Goal: Task Accomplishment & Management: Complete application form

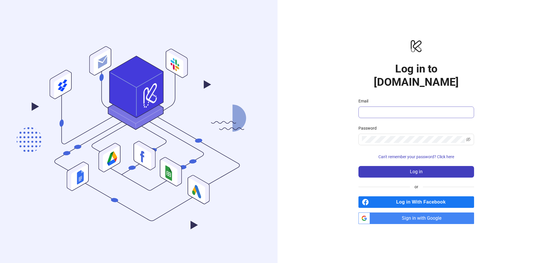
click at [384, 107] on span at bounding box center [416, 113] width 116 height 12
paste input "**********"
type input "**********"
click at [358, 166] on button "Log in" at bounding box center [416, 172] width 116 height 12
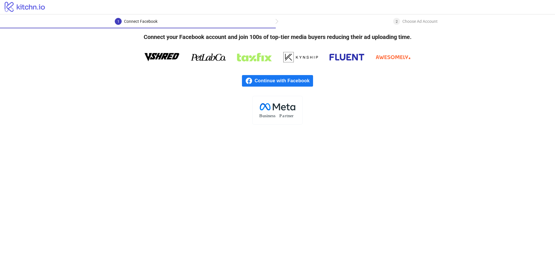
click at [302, 83] on span "Continue with Facebook" at bounding box center [284, 81] width 58 height 12
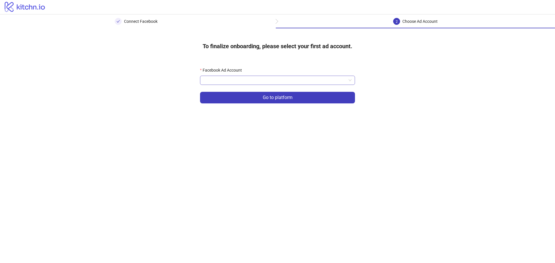
click at [253, 80] on input "Facebook Ad Account" at bounding box center [274, 80] width 143 height 9
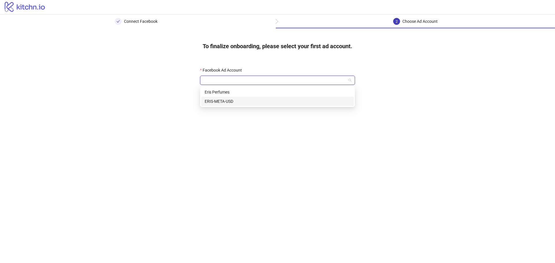
click at [223, 101] on div "ERIS-META-USD" at bounding box center [278, 101] width 146 height 6
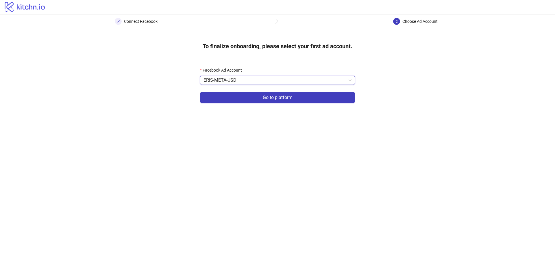
click at [257, 150] on main "Connect Facebook 2 Choose Ad Account To finalize onboarding, please select your…" at bounding box center [277, 138] width 555 height 249
click at [276, 96] on span "Go to platform" at bounding box center [278, 97] width 30 height 5
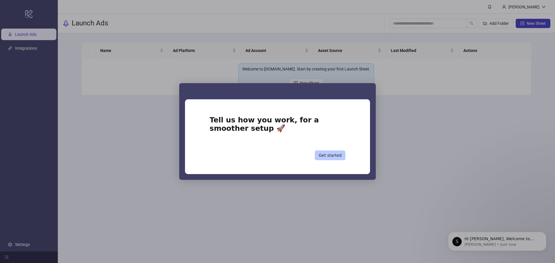
click at [338, 155] on button "Get started" at bounding box center [330, 156] width 31 height 10
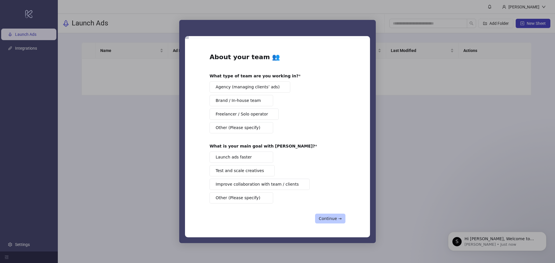
click at [333, 219] on button "Continue →" at bounding box center [330, 219] width 30 height 10
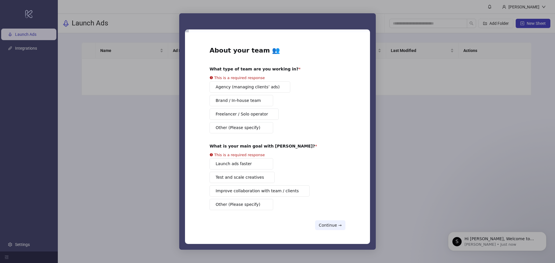
click at [243, 91] on div "Agency (managing clients’ ads) Brand / In-house team Freelancer / Solo operator…" at bounding box center [277, 107] width 136 height 52
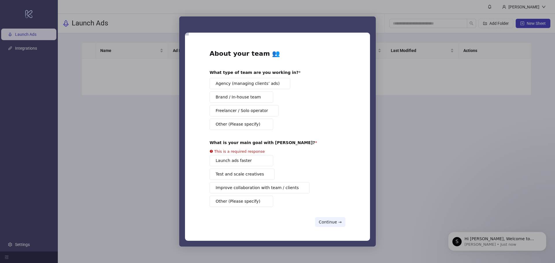
click at [245, 86] on span "Agency (managing clients’ ads)" at bounding box center [248, 84] width 64 height 6
click at [259, 160] on button "Launch ads faster" at bounding box center [241, 160] width 64 height 11
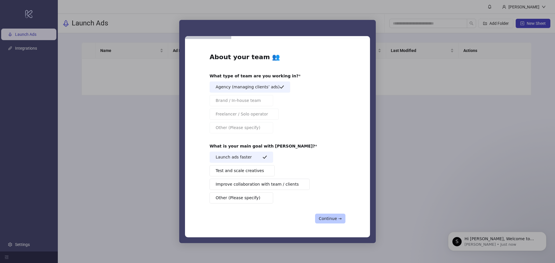
click at [332, 216] on button "Continue →" at bounding box center [330, 219] width 30 height 10
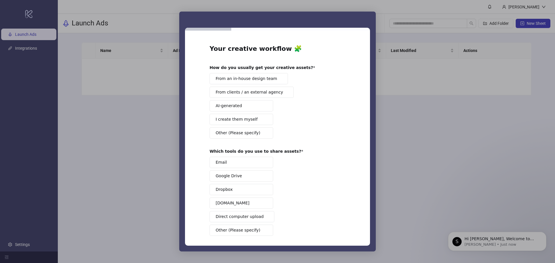
click at [274, 81] on button "From an in-house design team" at bounding box center [248, 78] width 78 height 11
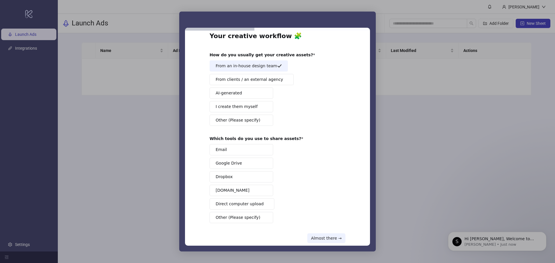
scroll to position [24, 0]
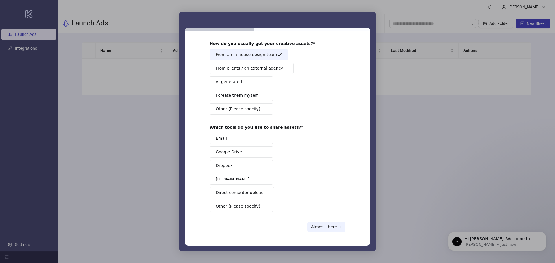
click at [251, 208] on span "Other (Please specify)" at bounding box center [238, 206] width 44 height 6
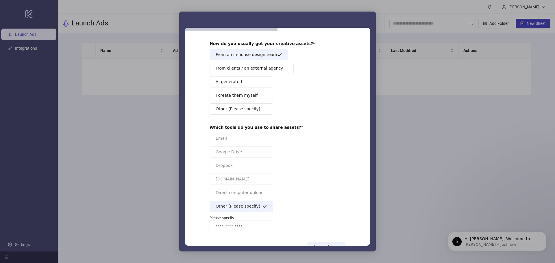
click at [246, 228] on input "Enter response" at bounding box center [241, 227] width 64 height 12
type input "**********"
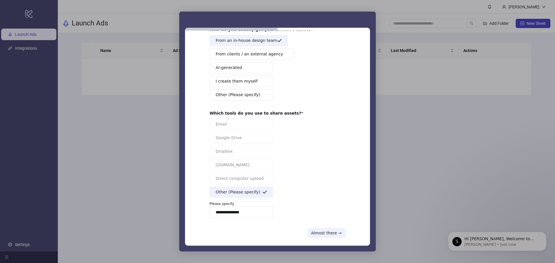
scroll to position [44, 0]
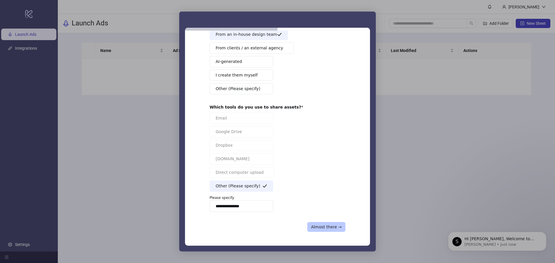
click at [331, 226] on button "Almost there →" at bounding box center [326, 227] width 38 height 10
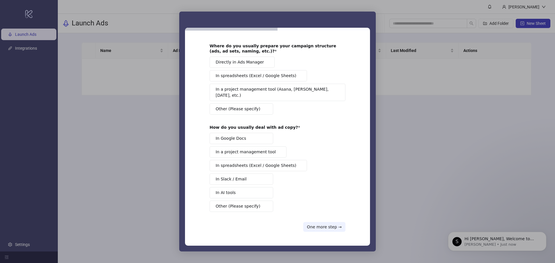
scroll to position [0, 0]
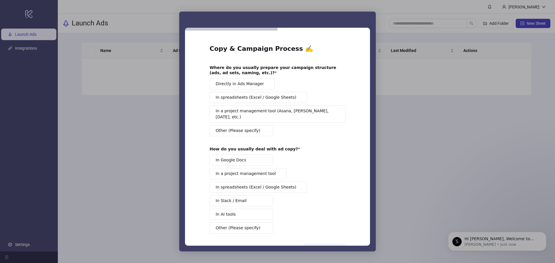
click at [251, 82] on span "Directly in Ads Manager" at bounding box center [240, 84] width 48 height 6
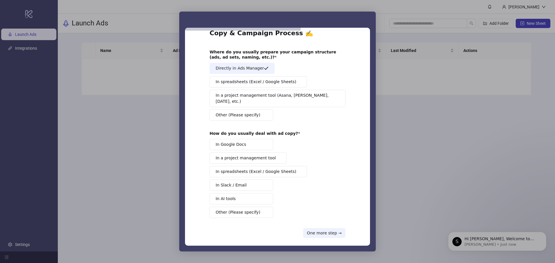
click at [266, 139] on button "In Google Docs" at bounding box center [241, 144] width 64 height 11
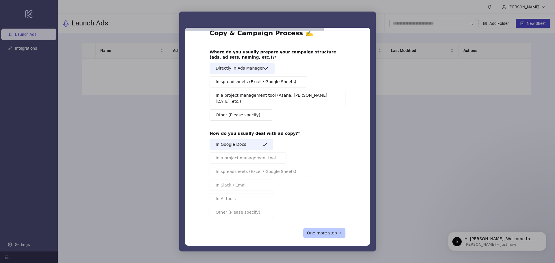
click at [329, 230] on button "One more step →" at bounding box center [324, 233] width 42 height 10
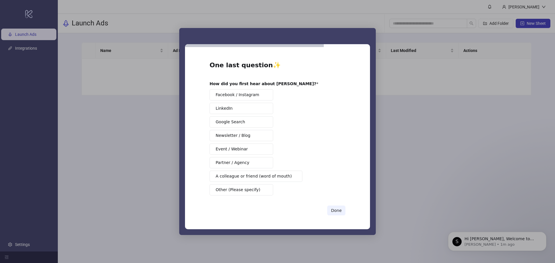
click at [244, 191] on span "Other (Please specify)" at bounding box center [238, 190] width 44 height 6
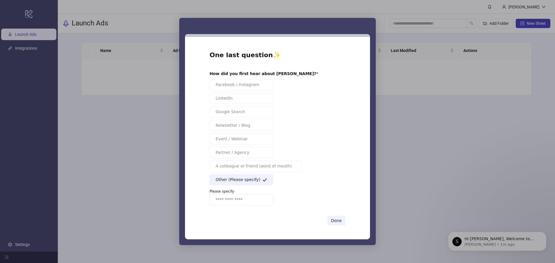
click at [248, 203] on input "Enter response" at bounding box center [241, 200] width 64 height 12
type input "*******"
click at [339, 224] on button "Done" at bounding box center [336, 221] width 18 height 10
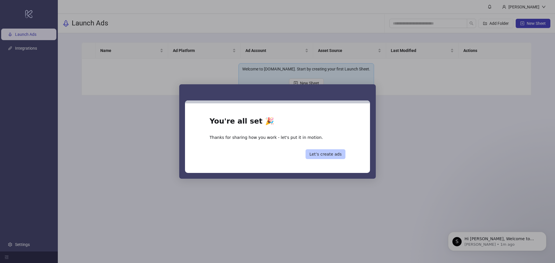
click at [333, 155] on button "Let’s create ads" at bounding box center [325, 154] width 40 height 10
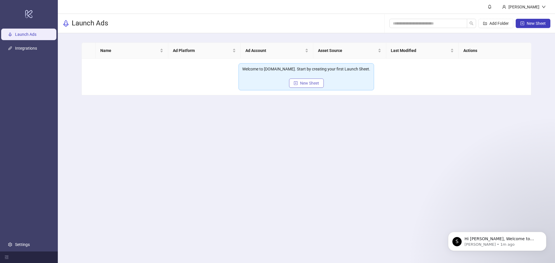
click at [303, 81] on span "New Sheet" at bounding box center [309, 83] width 19 height 5
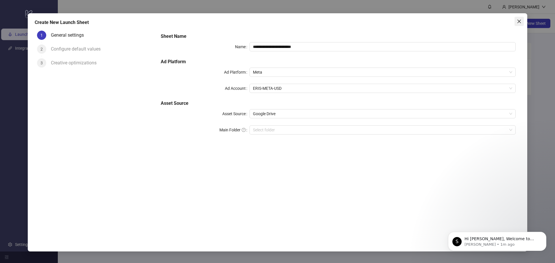
click at [519, 23] on icon "close" at bounding box center [519, 21] width 5 height 5
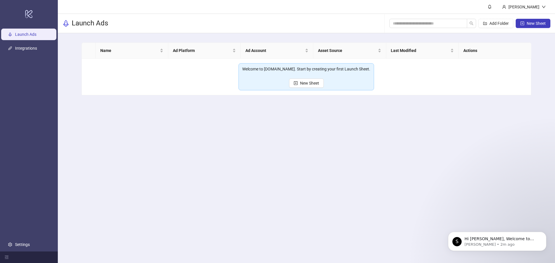
drag, startPoint x: 96, startPoint y: 48, endPoint x: 530, endPoint y: 57, distance: 434.1
click at [526, 54] on tr "Name Ad Platform Ad Account Asset Source Last Modified Actions" at bounding box center [309, 51] width 454 height 16
click at [297, 82] on icon "plus-square" at bounding box center [296, 83] width 4 height 4
type input "**********"
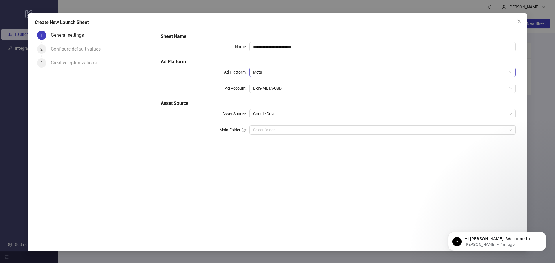
click at [288, 75] on span "Meta" at bounding box center [382, 72] width 259 height 9
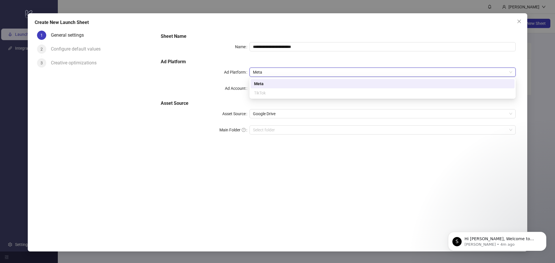
click at [289, 74] on span "Meta" at bounding box center [382, 72] width 259 height 9
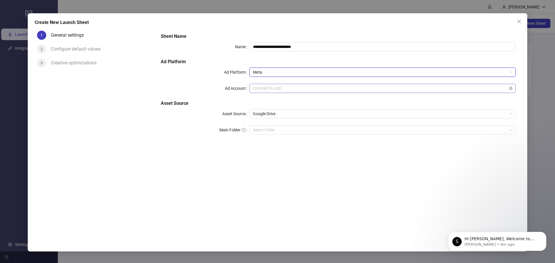
click at [283, 88] on span "ERIS-META-USD" at bounding box center [382, 88] width 259 height 9
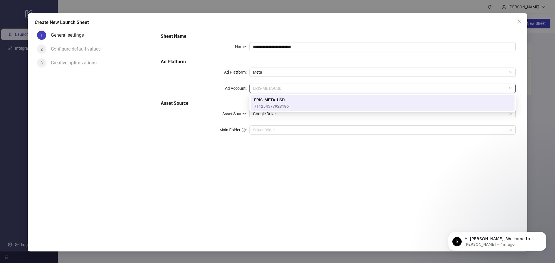
click at [279, 104] on span "711254577923186" at bounding box center [271, 106] width 35 height 6
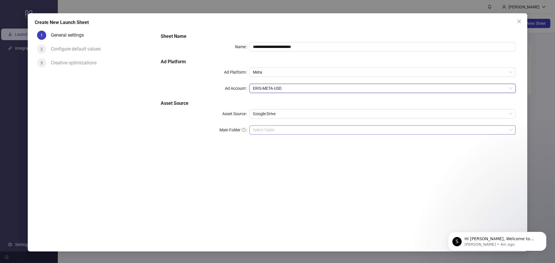
click at [275, 131] on input "Main Folder" at bounding box center [380, 130] width 254 height 9
click at [334, 151] on div "**********" at bounding box center [338, 130] width 364 height 205
click at [545, 233] on icon "Dismiss notification" at bounding box center [544, 234] width 2 height 2
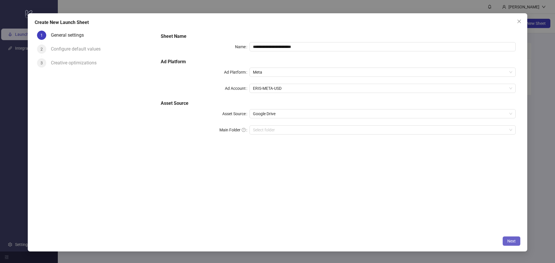
click at [513, 242] on span "Next" at bounding box center [511, 241] width 8 height 5
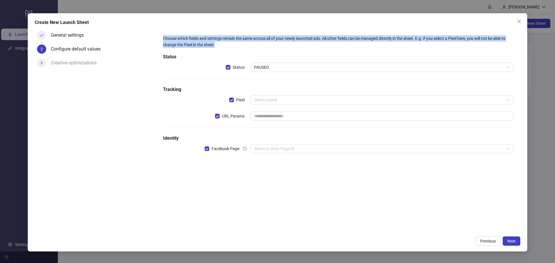
drag, startPoint x: 221, startPoint y: 44, endPoint x: 159, endPoint y: 36, distance: 62.6
click at [159, 36] on div "Choose which fields and settings remain the same across all of your newly launc…" at bounding box center [337, 98] width 359 height 134
copy div "Choose which fields and settings remain the same across all of your newly launc…"
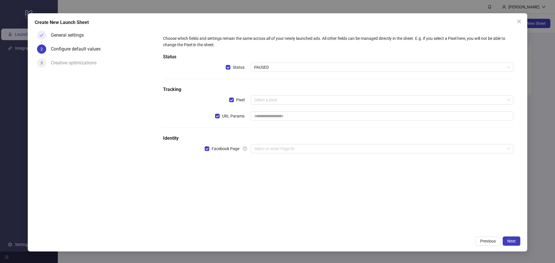
click at [86, 32] on div "General settings" at bounding box center [70, 35] width 38 height 9
click at [73, 37] on div "General settings" at bounding box center [70, 35] width 38 height 9
click at [482, 239] on span "Previous" at bounding box center [488, 241] width 16 height 5
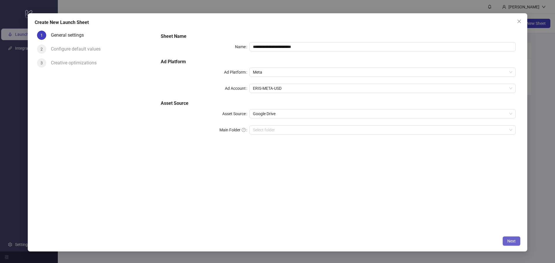
click at [511, 239] on span "Next" at bounding box center [511, 241] width 8 height 5
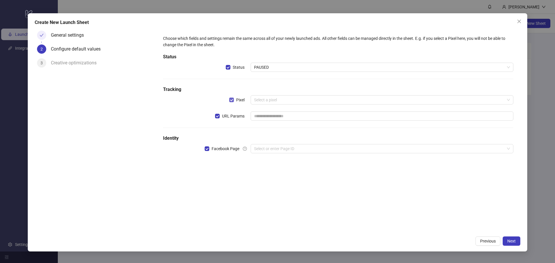
click at [229, 97] on label "Pixel" at bounding box center [238, 100] width 18 height 6
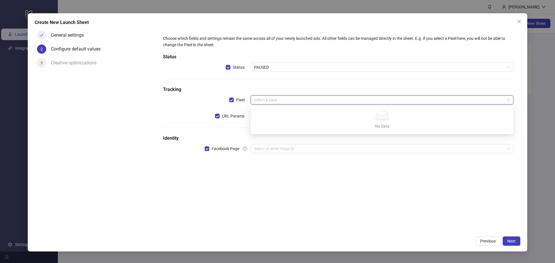
click at [281, 96] on input "search" at bounding box center [379, 100] width 250 height 9
click at [281, 97] on input "search" at bounding box center [379, 100] width 250 height 9
click at [198, 95] on div "Choose which fields and settings remain the same across all of your newly launc…" at bounding box center [338, 98] width 355 height 130
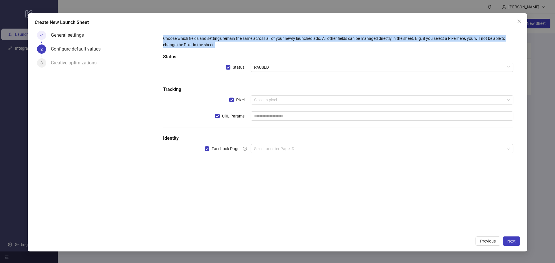
drag, startPoint x: 190, startPoint y: 41, endPoint x: 160, endPoint y: 40, distance: 30.1
click at [160, 40] on div "Choose which fields and settings remain the same across all of your newly launc…" at bounding box center [337, 98] width 359 height 134
copy div "Choose which fields and settings remain the same across all of your newly launc…"
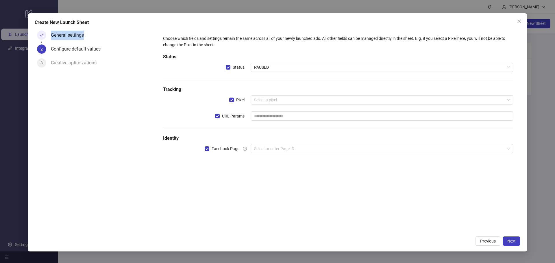
drag, startPoint x: 51, startPoint y: 36, endPoint x: 89, endPoint y: 35, distance: 38.1
click at [88, 35] on div "General settings" at bounding box center [70, 35] width 38 height 9
copy div "General settings"
click at [482, 238] on button "Previous" at bounding box center [487, 241] width 25 height 9
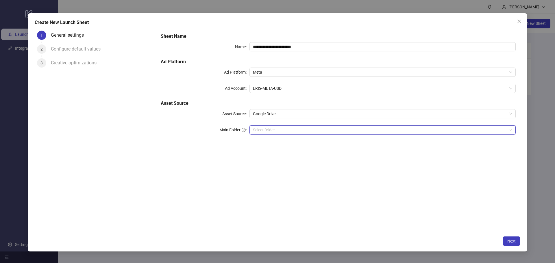
click at [273, 127] on input "Main Folder" at bounding box center [380, 130] width 254 height 9
click at [515, 240] on span "Next" at bounding box center [511, 241] width 8 height 5
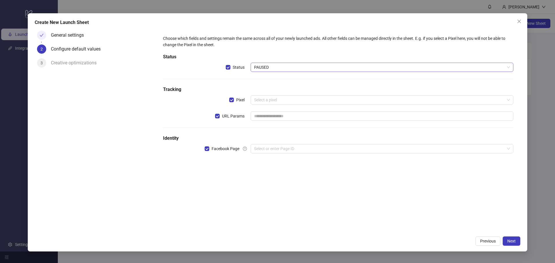
click at [265, 67] on span "PAUSED" at bounding box center [382, 67] width 256 height 9
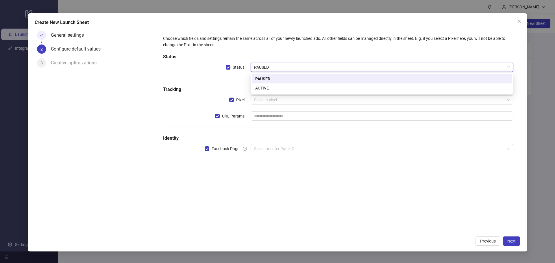
click at [265, 67] on span "PAUSED" at bounding box center [382, 67] width 256 height 9
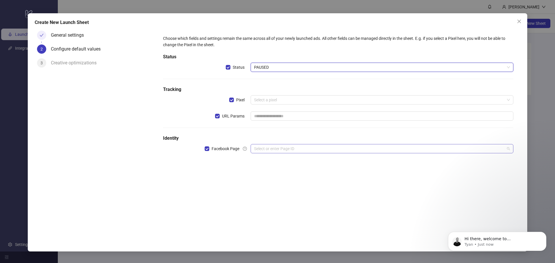
click at [282, 150] on input "search" at bounding box center [379, 148] width 250 height 9
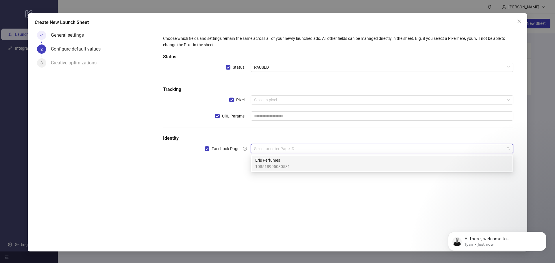
click at [279, 166] on span "108518995030531" at bounding box center [272, 167] width 35 height 6
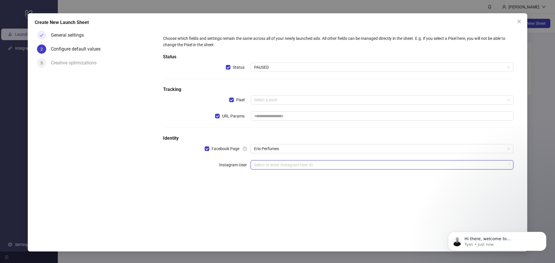
click at [264, 164] on input "search" at bounding box center [379, 165] width 250 height 9
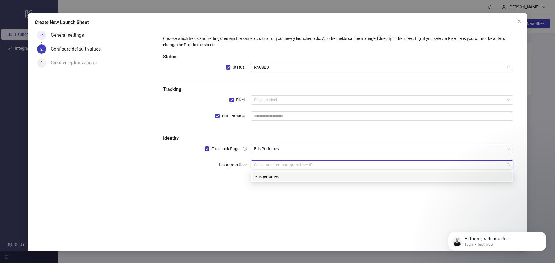
click at [266, 178] on div "erisperfumes" at bounding box center [381, 176] width 253 height 6
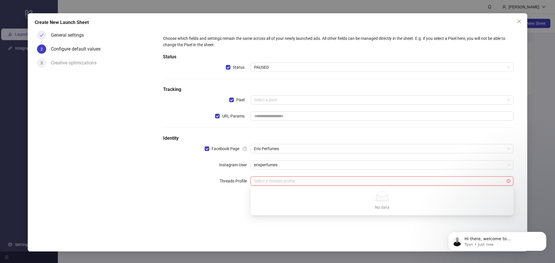
click at [260, 181] on input "search" at bounding box center [379, 181] width 250 height 9
click at [229, 192] on div "Choose which fields and settings remain the same across all of your newly launc…" at bounding box center [338, 114] width 355 height 162
click at [544, 233] on icon "Dismiss notification" at bounding box center [544, 234] width 2 height 2
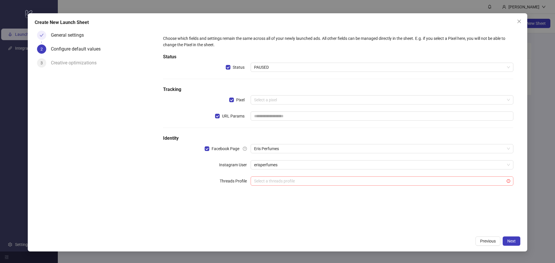
click at [505, 179] on span at bounding box center [382, 181] width 256 height 9
click at [237, 184] on label "Threads Profile" at bounding box center [235, 181] width 31 height 9
click at [514, 242] on span "Next" at bounding box center [511, 241] width 8 height 5
click at [290, 101] on input "search" at bounding box center [379, 100] width 250 height 9
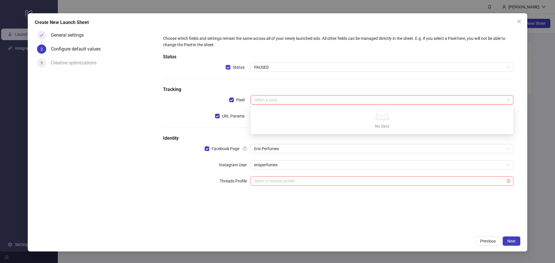
type input "*"
click at [293, 98] on input "*" at bounding box center [379, 100] width 250 height 9
type input "********"
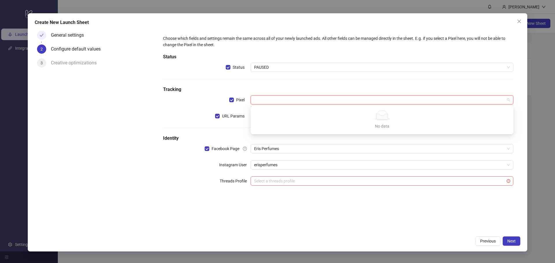
click at [238, 135] on h5 "Identity" at bounding box center [338, 138] width 350 height 7
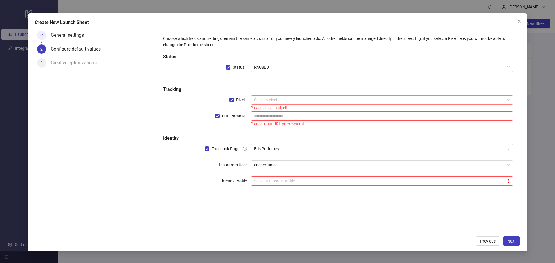
click at [287, 100] on input "search" at bounding box center [379, 100] width 250 height 9
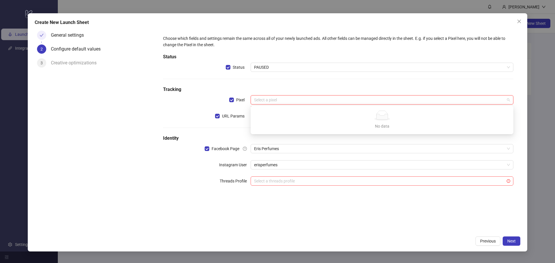
click at [290, 121] on div "No data No data" at bounding box center [381, 120] width 249 height 19
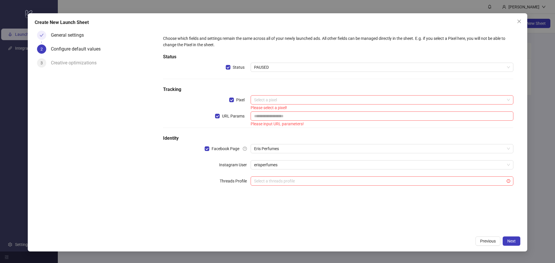
click at [144, 125] on div "General settings 2 Configure default values 3 Creative optimizations" at bounding box center [95, 130] width 121 height 205
click at [233, 100] on label "Pixel" at bounding box center [238, 100] width 18 height 6
click at [232, 103] on label "Pixel" at bounding box center [238, 100] width 18 height 6
click at [282, 115] on input "text" at bounding box center [381, 116] width 263 height 9
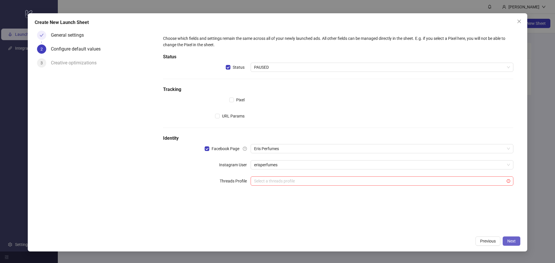
click at [514, 243] on span "Next" at bounding box center [511, 241] width 8 height 5
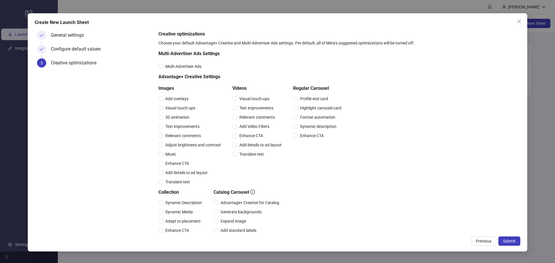
click at [211, 44] on div "Choose your default Advantage+ Creative and Multi-Advertiser Ads settings. Per …" at bounding box center [337, 43] width 359 height 6
click at [211, 42] on div "Choose your default Advantage+ Creative and Multi-Advertiser Ads settings. Per …" at bounding box center [337, 43] width 359 height 6
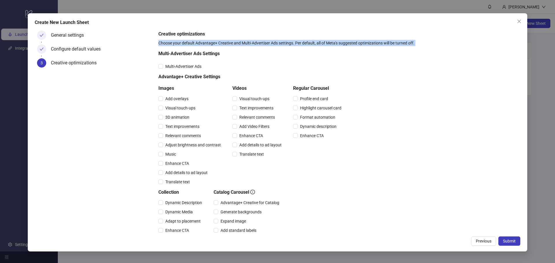
click at [211, 42] on div "Choose your default Advantage+ Creative and Multi-Advertiser Ads settings. Per …" at bounding box center [337, 43] width 359 height 6
click at [481, 243] on span "Previous" at bounding box center [484, 241] width 16 height 5
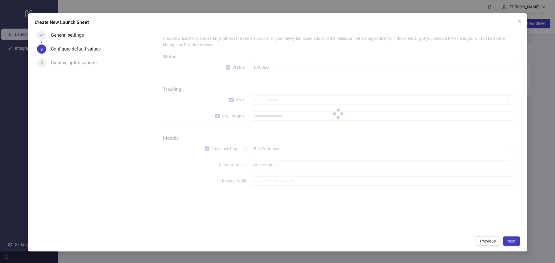
click at [215, 47] on div at bounding box center [337, 114] width 359 height 167
drag, startPoint x: 226, startPoint y: 44, endPoint x: 173, endPoint y: 35, distance: 53.1
click at [173, 35] on div at bounding box center [337, 114] width 359 height 167
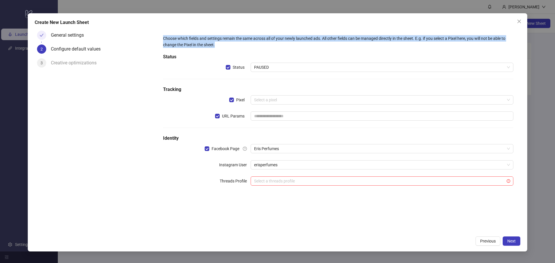
drag, startPoint x: 222, startPoint y: 46, endPoint x: 160, endPoint y: 35, distance: 63.4
click at [160, 35] on div "Choose which fields and settings remain the same across all of your newly launc…" at bounding box center [337, 114] width 359 height 167
copy div "Choose which fields and settings remain the same across all of your newly launc…"
click at [507, 237] on button "Next" at bounding box center [511, 241] width 18 height 9
click at [511, 242] on span "Next" at bounding box center [511, 241] width 8 height 5
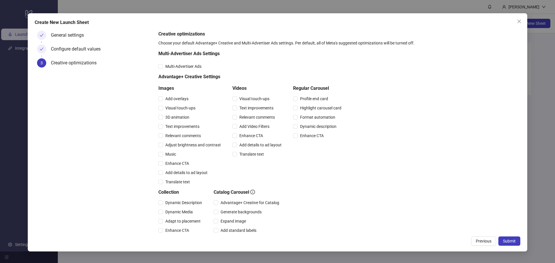
click at [162, 44] on div "Choose your default Advantage+ Creative and Multi-Advertiser Ads settings. Per …" at bounding box center [337, 43] width 359 height 6
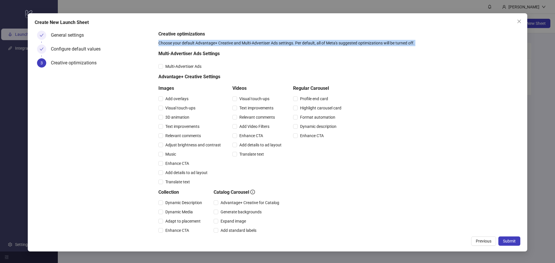
click at [162, 44] on div "Choose your default Advantage+ Creative and Multi-Advertiser Ads settings. Per …" at bounding box center [337, 43] width 359 height 6
copy div "Choose your default Advantage+ Creative and Multi-Advertiser Ads settings. Per …"
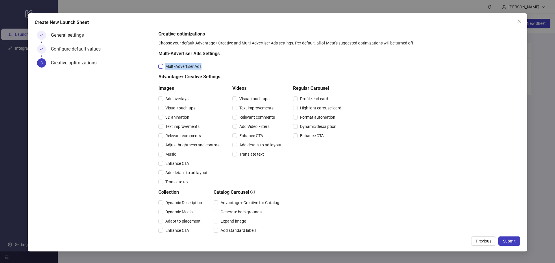
drag, startPoint x: 232, startPoint y: 67, endPoint x: 166, endPoint y: 64, distance: 65.9
click at [166, 64] on div "Multi-Advertiser Ads" at bounding box center [250, 66] width 185 height 6
copy span "Multi-Advertiser Ads"
drag, startPoint x: 157, startPoint y: 51, endPoint x: 235, endPoint y: 51, distance: 78.6
click at [235, 51] on form "Creative optimizations Choose your default Advantage+ Creative and Multi-Advert…" at bounding box center [338, 175] width 364 height 295
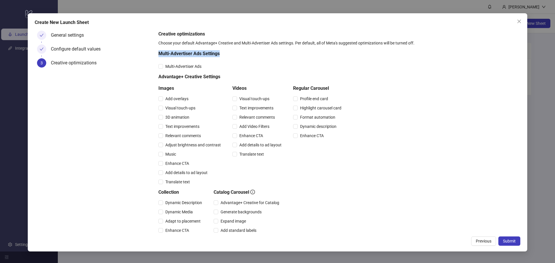
copy h5 "Multi-Advertiser Ads Settings"
drag, startPoint x: 210, startPoint y: 68, endPoint x: 165, endPoint y: 65, distance: 44.9
click at [165, 65] on div "Multi-Advertiser Ads" at bounding box center [250, 66] width 185 height 6
copy span "Multi-Advertiser Ads"
drag, startPoint x: 158, startPoint y: 78, endPoint x: 222, endPoint y: 74, distance: 64.3
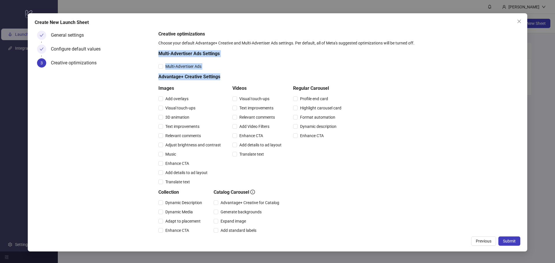
click at [222, 74] on form "Creative optimizations Choose your default Advantage+ Creative and Multi-Advert…" at bounding box center [338, 175] width 364 height 295
copy div "Multi-Advertiser Ads Settings Multi-Advertiser Ads Advantage+ Creative Settings"
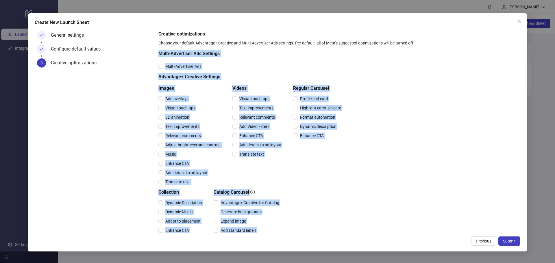
drag, startPoint x: 157, startPoint y: 87, endPoint x: 303, endPoint y: 224, distance: 199.7
click at [303, 224] on form "Creative optimizations Choose your default Advantage+ Creative and Multi-Advert…" at bounding box center [338, 175] width 364 height 295
copy div "Multi-Advertiser Ads Settings Multi-Advertiser Ads Advantage+ Creative Settings…"
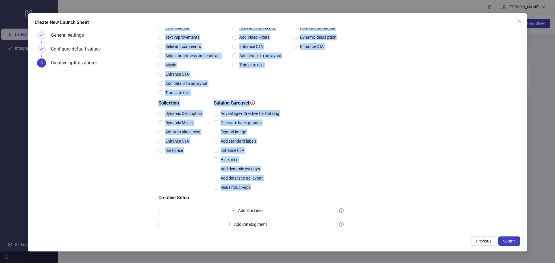
scroll to position [90, 0]
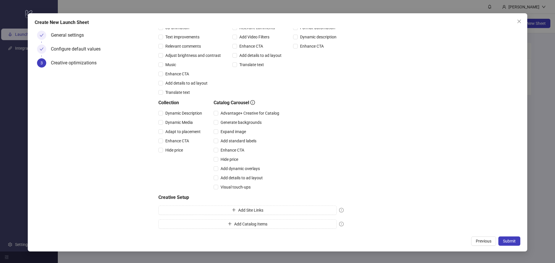
click at [147, 194] on div "General settings Configure default values 3 Creative optimizations" at bounding box center [95, 130] width 121 height 205
drag, startPoint x: 182, startPoint y: 198, endPoint x: 159, endPoint y: 197, distance: 22.9
click at [159, 197] on h5 "Creative Setup" at bounding box center [250, 197] width 185 height 7
click at [244, 226] on span "Add Catalog Items" at bounding box center [250, 224] width 33 height 5
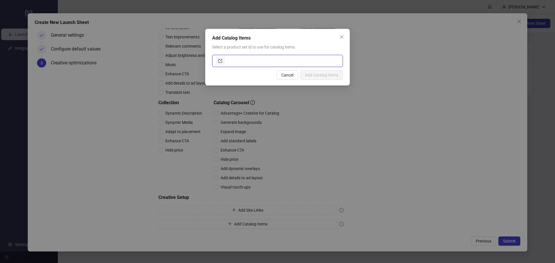
click at [284, 59] on input "text" at bounding box center [282, 60] width 113 height 9
click at [342, 36] on icon "close" at bounding box center [341, 37] width 5 height 5
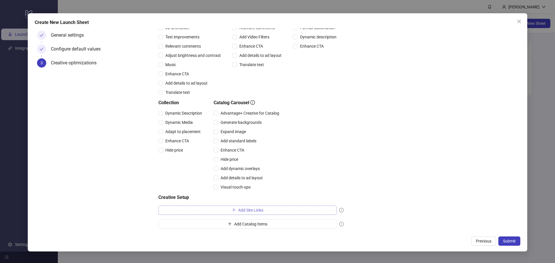
click at [255, 212] on span "Add Site Links" at bounding box center [250, 210] width 25 height 5
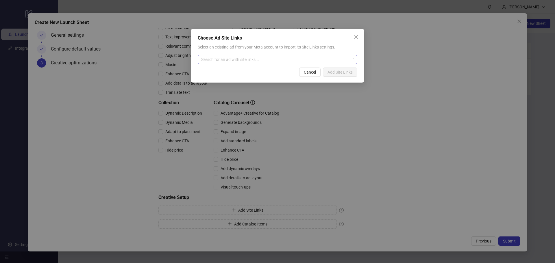
click at [269, 57] on input "search" at bounding box center [274, 59] width 147 height 9
click at [375, 55] on div "Choose Ad Site Links Select an existing ad from your Meta account to import its…" at bounding box center [277, 131] width 555 height 263
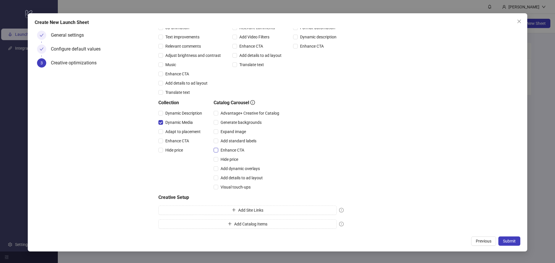
click at [239, 151] on span "Enhance CTA" at bounding box center [232, 150] width 28 height 6
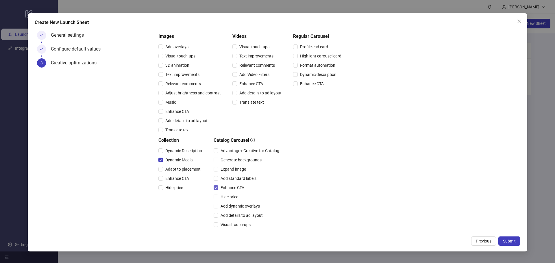
scroll to position [3, 0]
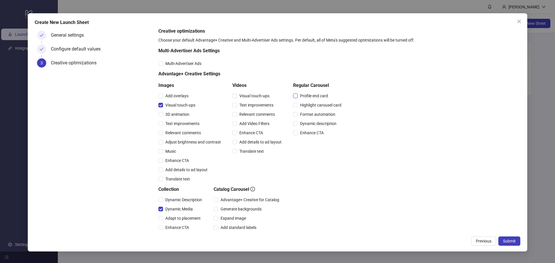
click at [303, 94] on span "Profile end card" at bounding box center [314, 96] width 33 height 6
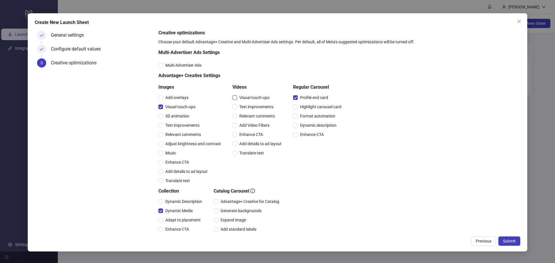
scroll to position [0, 0]
click at [516, 241] on button "Submit" at bounding box center [509, 241] width 22 height 9
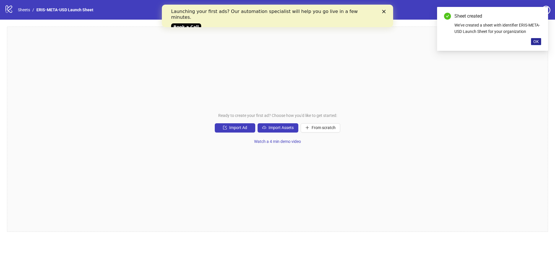
click at [536, 41] on span "OK" at bounding box center [535, 41] width 5 height 5
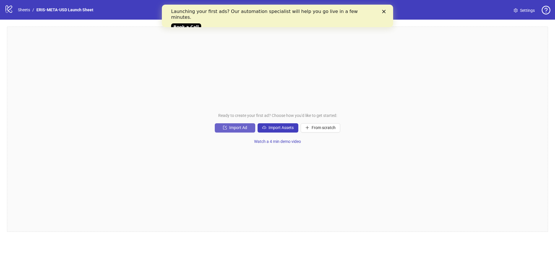
click at [242, 127] on span "Import Ad" at bounding box center [238, 127] width 18 height 5
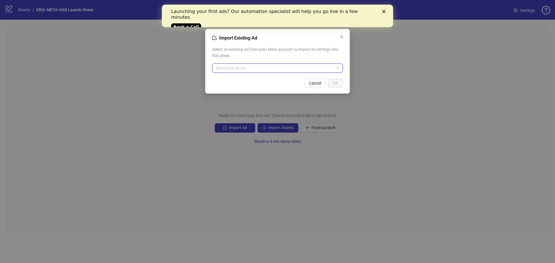
click at [258, 70] on input "search" at bounding box center [275, 68] width 118 height 9
click at [344, 38] on icon "close" at bounding box center [341, 37] width 5 height 5
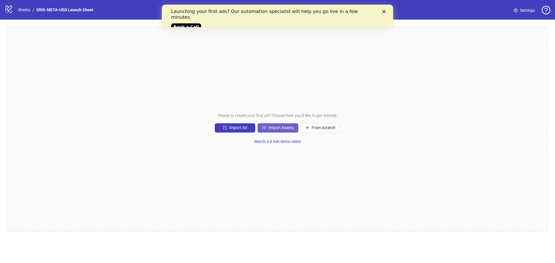
click at [279, 131] on button "Import Assets" at bounding box center [277, 127] width 41 height 9
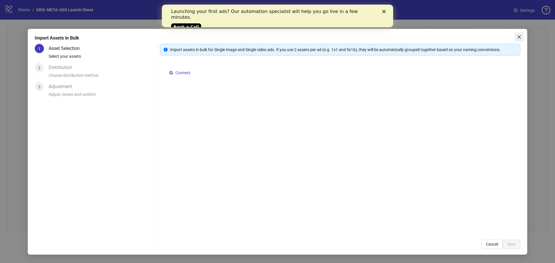
click at [515, 35] on span "Close" at bounding box center [518, 37] width 9 height 5
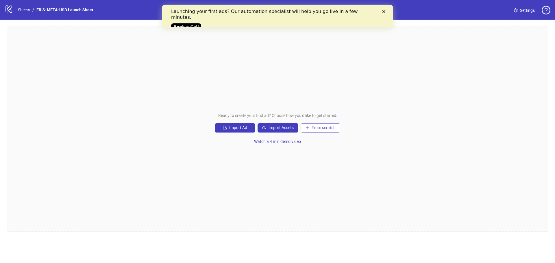
click at [330, 128] on span "From scratch" at bounding box center [323, 127] width 24 height 5
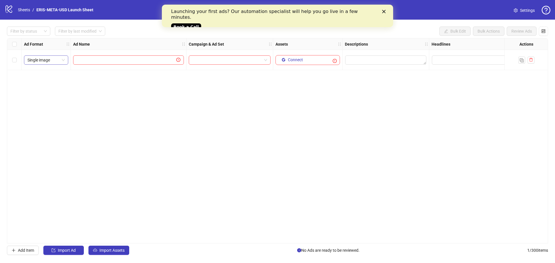
click at [51, 63] on span "Single image" at bounding box center [45, 60] width 37 height 9
click at [383, 12] on icon "Close" at bounding box center [383, 11] width 3 height 3
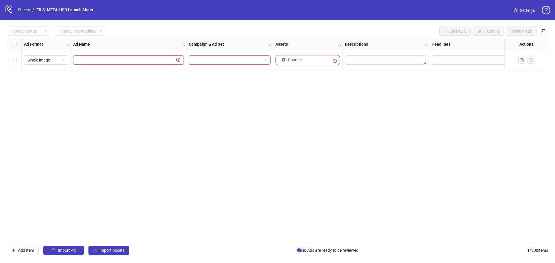
click at [166, 62] on input "text" at bounding box center [126, 60] width 99 height 6
click at [46, 61] on span "Single image" at bounding box center [45, 60] width 37 height 9
click at [151, 60] on input "text" at bounding box center [126, 60] width 99 height 6
click at [229, 61] on input "search" at bounding box center [227, 60] width 70 height 9
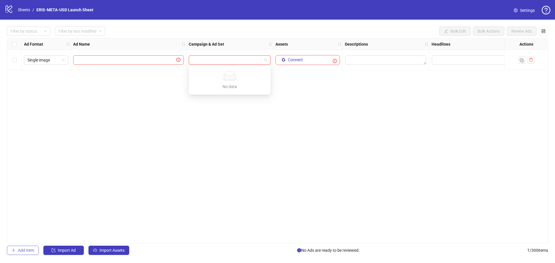
click at [21, 251] on span "Add Item" at bounding box center [26, 250] width 16 height 5
click at [211, 60] on input "search" at bounding box center [227, 60] width 70 height 9
click at [224, 32] on div "Filter by status Filter by last modified Bulk Edit Bulk Actions Review Ads" at bounding box center [277, 31] width 541 height 9
click at [373, 60] on textarea "Edit values" at bounding box center [385, 59] width 81 height 9
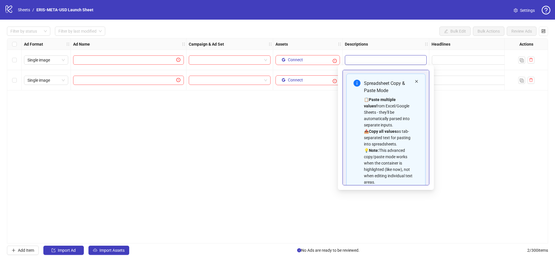
click at [415, 81] on icon "close" at bounding box center [416, 81] width 3 height 3
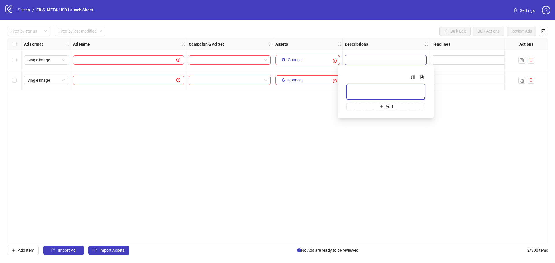
click at [406, 93] on textarea "Multi-text input container - paste or copy values" at bounding box center [385, 92] width 79 height 16
click at [389, 59] on textarea "Edit values" at bounding box center [385, 59] width 81 height 9
click at [9, 12] on icon "logo/logo-mobile" at bounding box center [9, 9] width 9 height 9
click at [28, 8] on link "Sheets" at bounding box center [24, 10] width 14 height 6
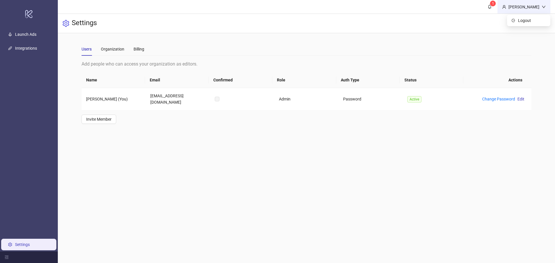
click at [535, 3] on div "[PERSON_NAME]" at bounding box center [523, 7] width 53 height 14
click at [497, 7] on link "1" at bounding box center [490, 7] width 16 height 14
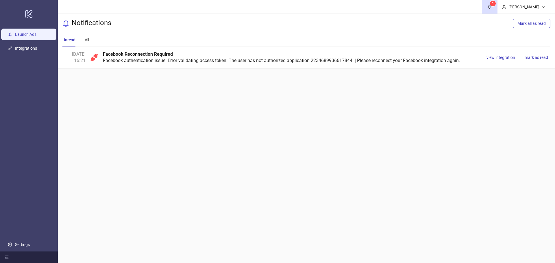
click at [29, 32] on link "Launch Ads" at bounding box center [25, 34] width 21 height 5
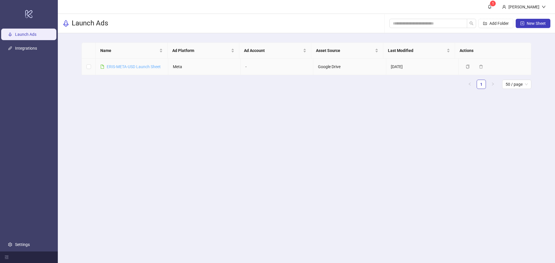
click at [144, 65] on link "ERIS-META-USD Launch Sheet" at bounding box center [134, 66] width 54 height 5
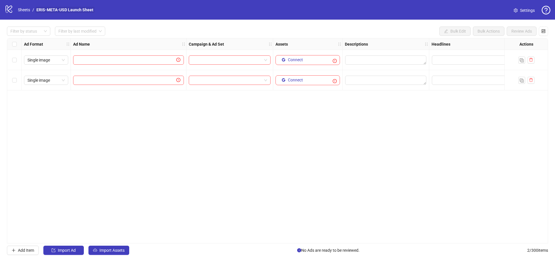
click at [78, 8] on link "ERIS-META-USD Launch Sheet" at bounding box center [64, 10] width 59 height 6
